Goal: Check status: Check status

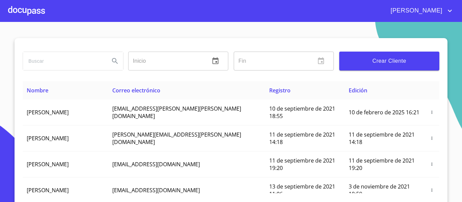
click at [59, 63] on input "search" at bounding box center [63, 61] width 81 height 18
click at [31, 18] on div at bounding box center [26, 11] width 37 height 22
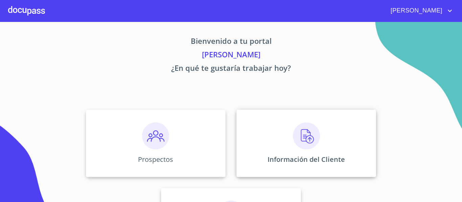
click at [255, 146] on div "Información del Cliente" at bounding box center [306, 144] width 140 height 68
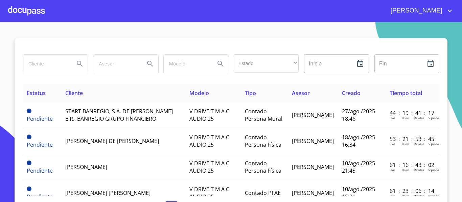
click at [41, 64] on input "search" at bounding box center [46, 64] width 46 height 18
type input "[PERSON_NAME]"
click at [77, 62] on icon "Search" at bounding box center [80, 64] width 6 height 6
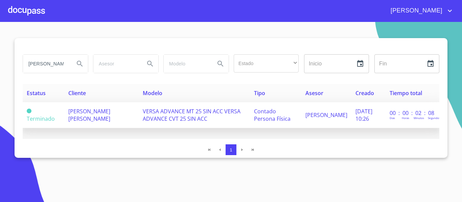
click at [105, 114] on td "[PERSON_NAME] [PERSON_NAME]" at bounding box center [101, 115] width 74 height 26
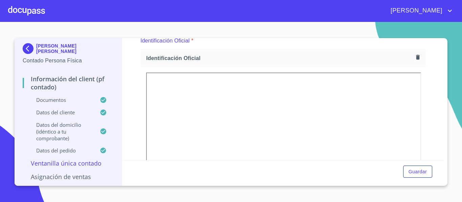
scroll to position [39, 0]
